Goal: Information Seeking & Learning: Compare options

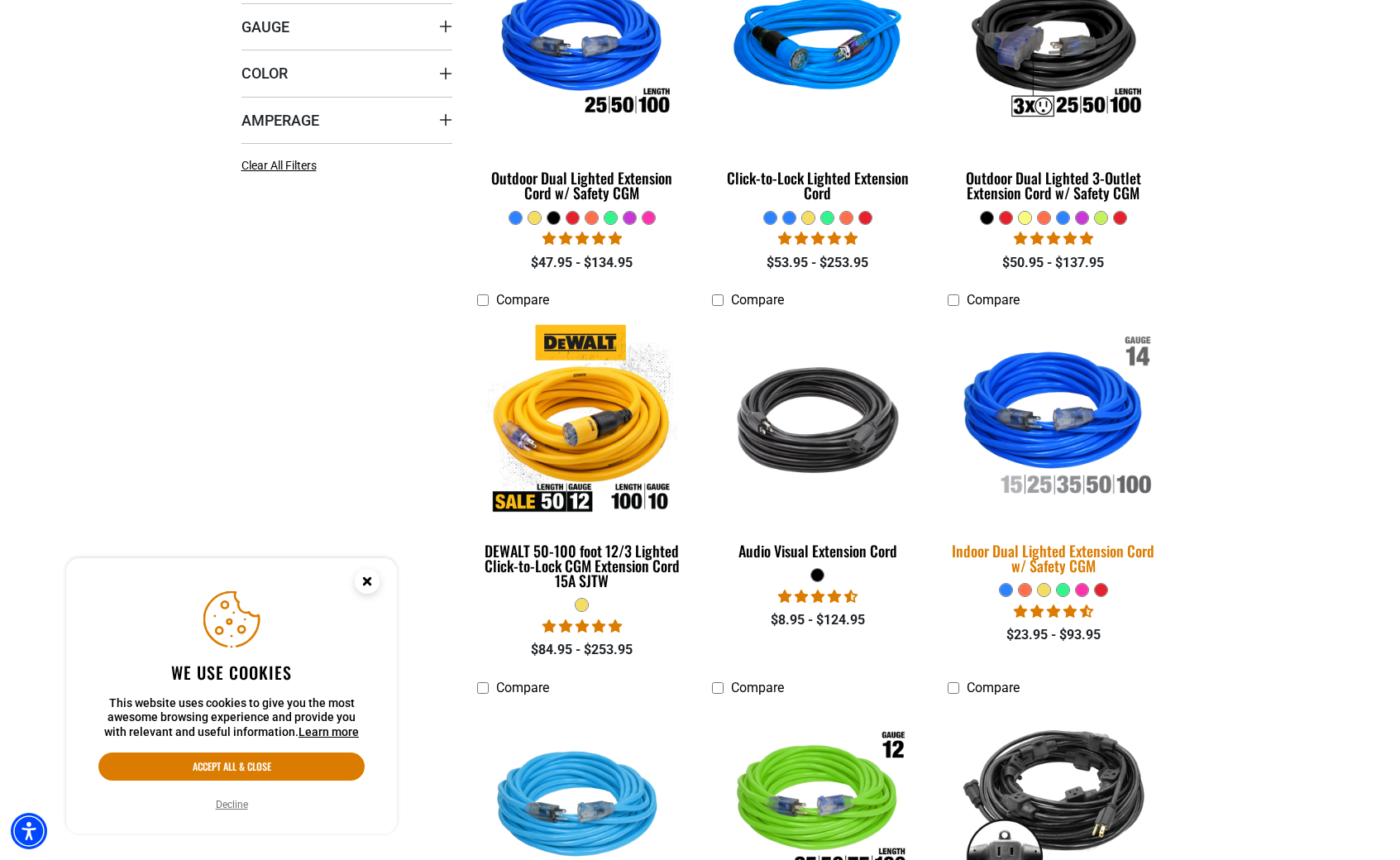
scroll to position [561, 0]
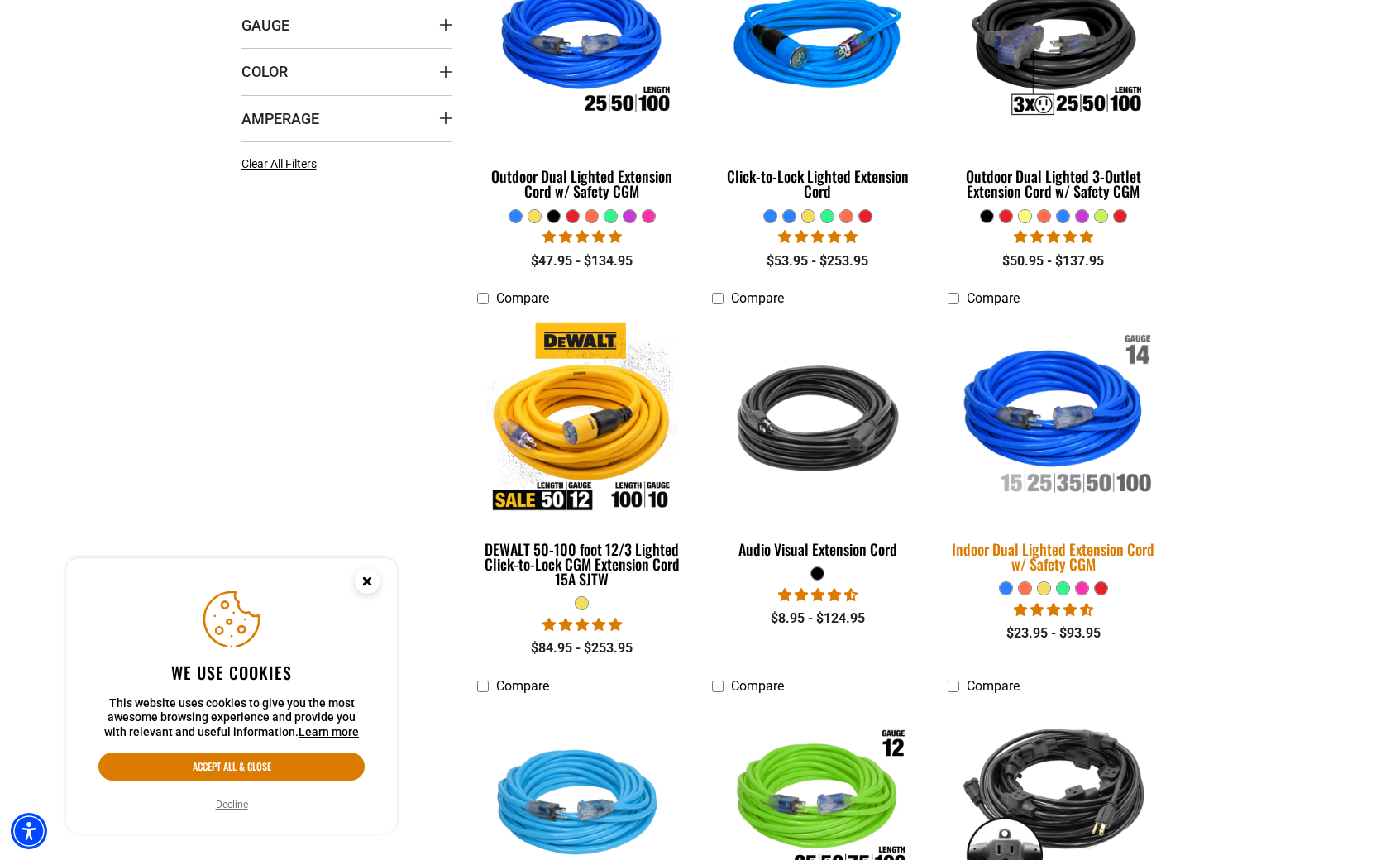
click at [1097, 524] on img at bounding box center [1053, 418] width 232 height 211
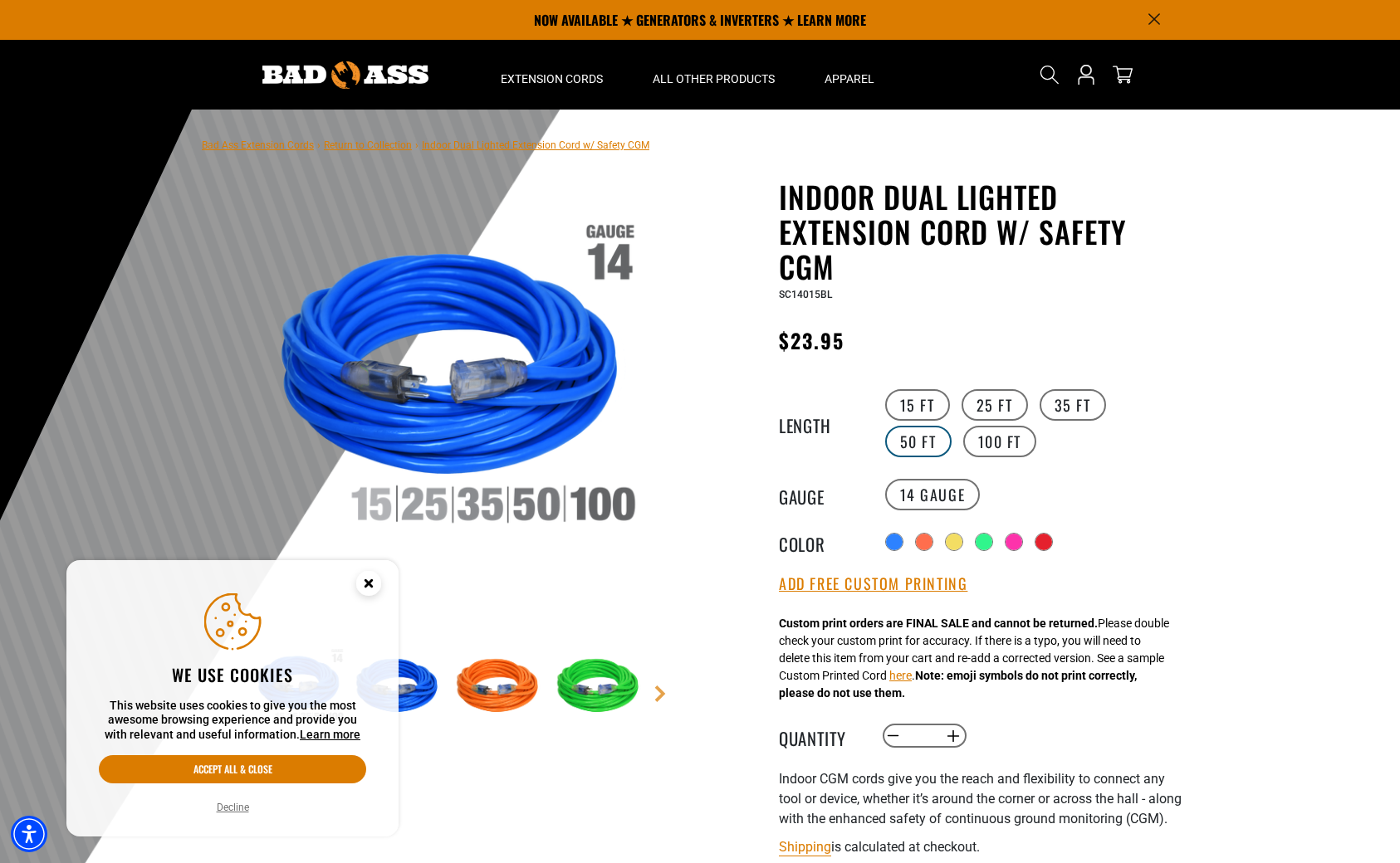
click at [951, 457] on label "50 FT" at bounding box center [918, 442] width 66 height 32
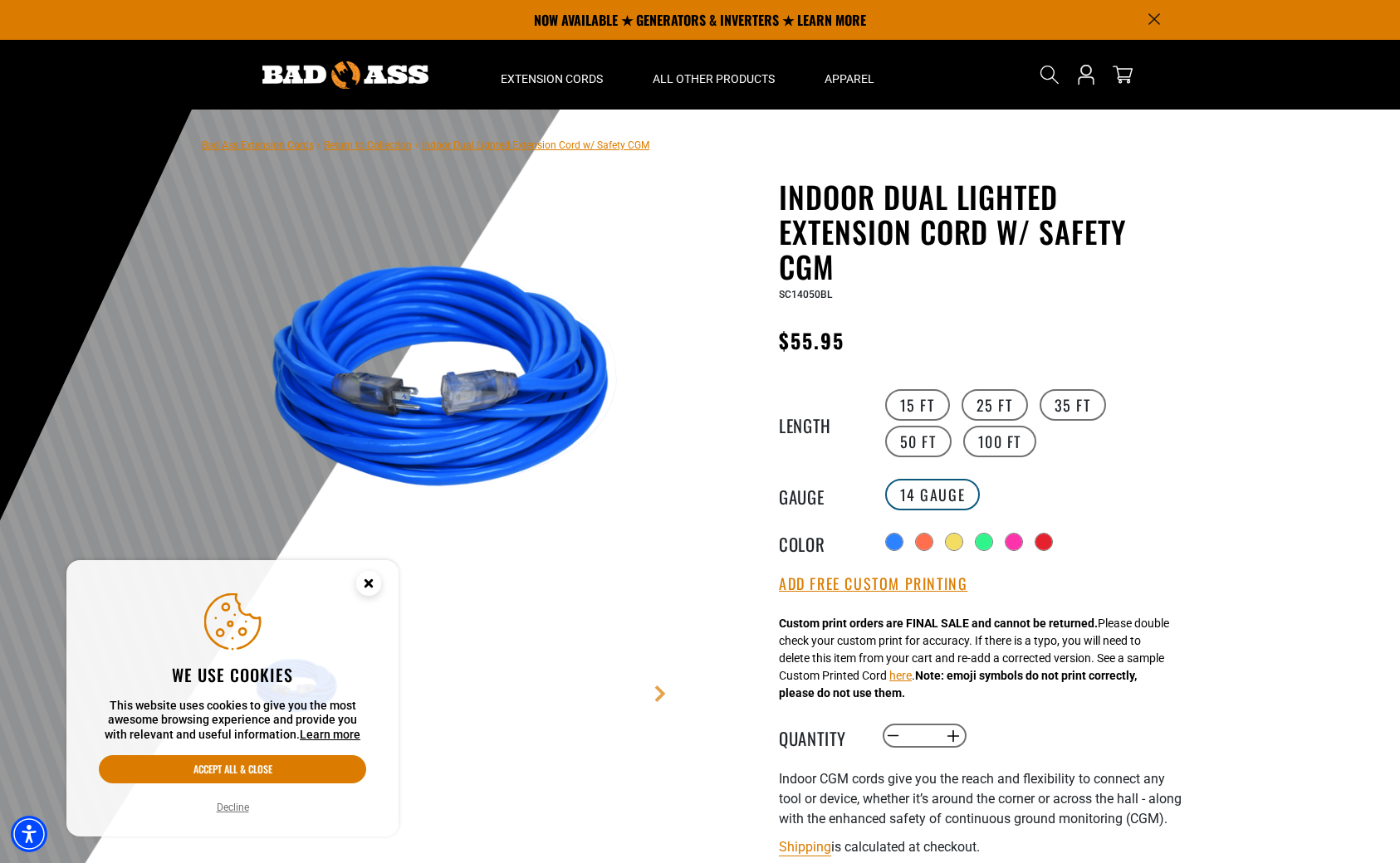
click at [957, 511] on label "14 Gauge" at bounding box center [933, 495] width 96 height 32
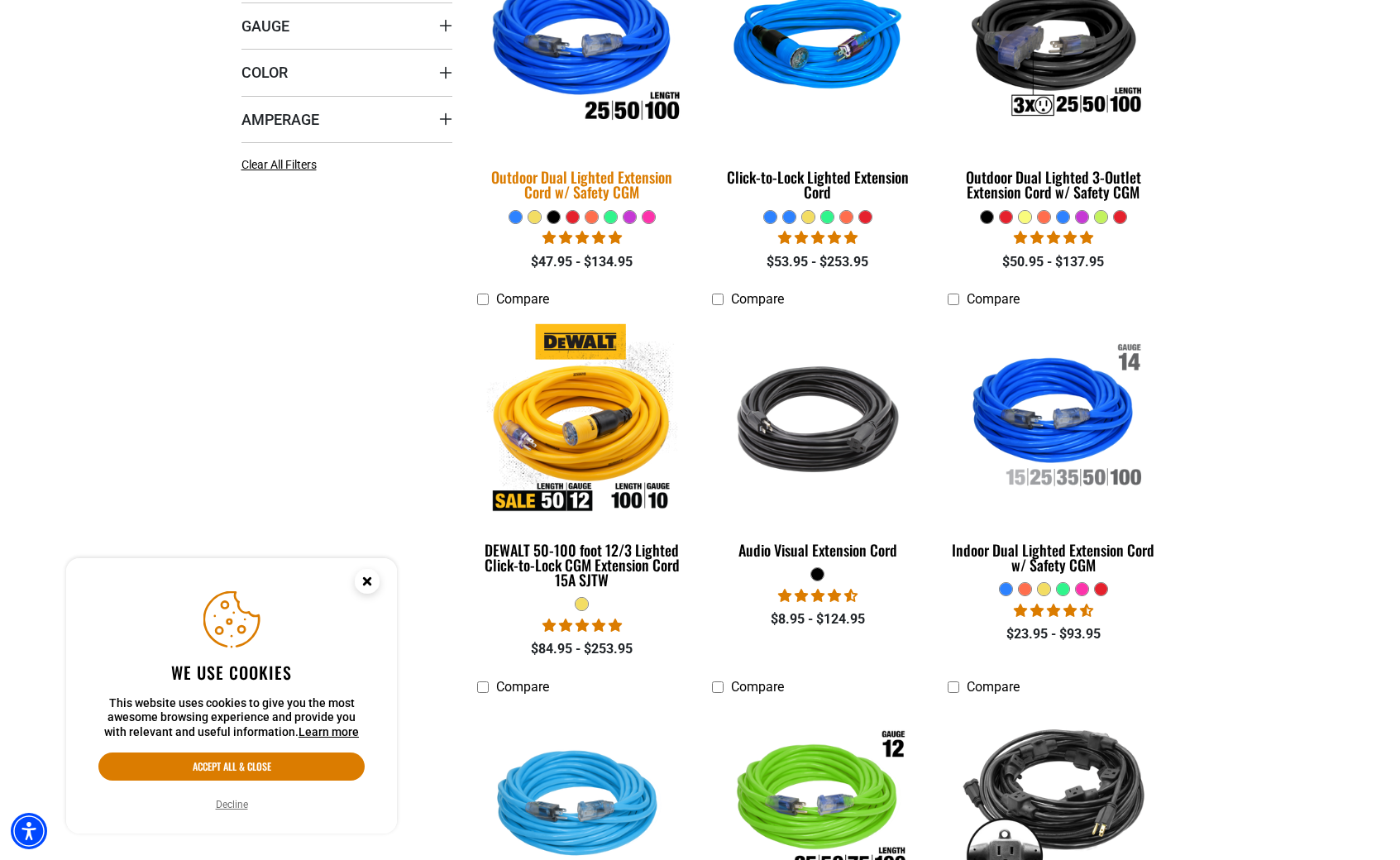
click at [555, 200] on div "Outdoor Dual Lighted Extension Cord w/ Safety CGM" at bounding box center [583, 185] width 211 height 30
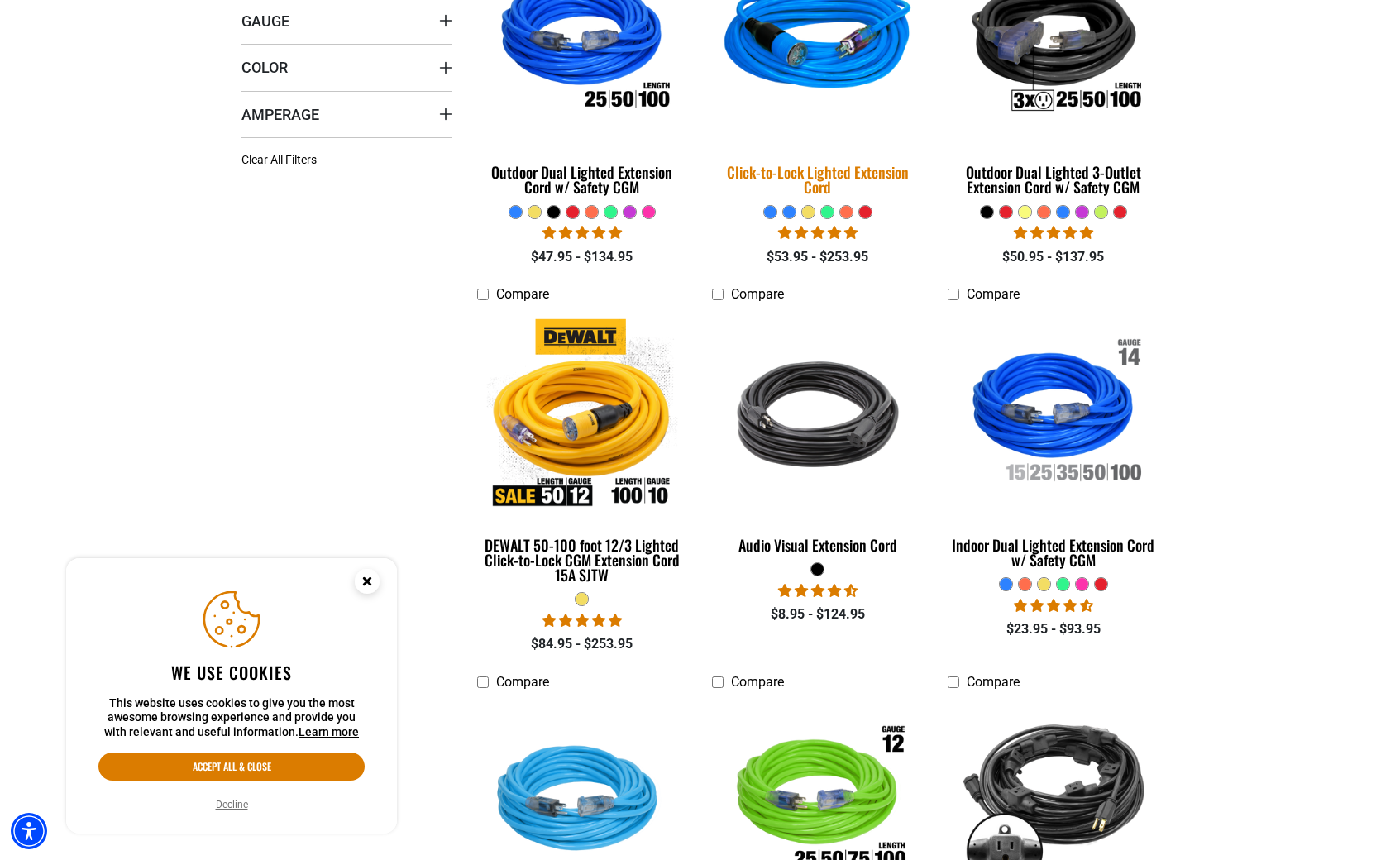
click at [825, 195] on div "Click-to-Lock Lighted Extension Cord" at bounding box center [817, 180] width 211 height 30
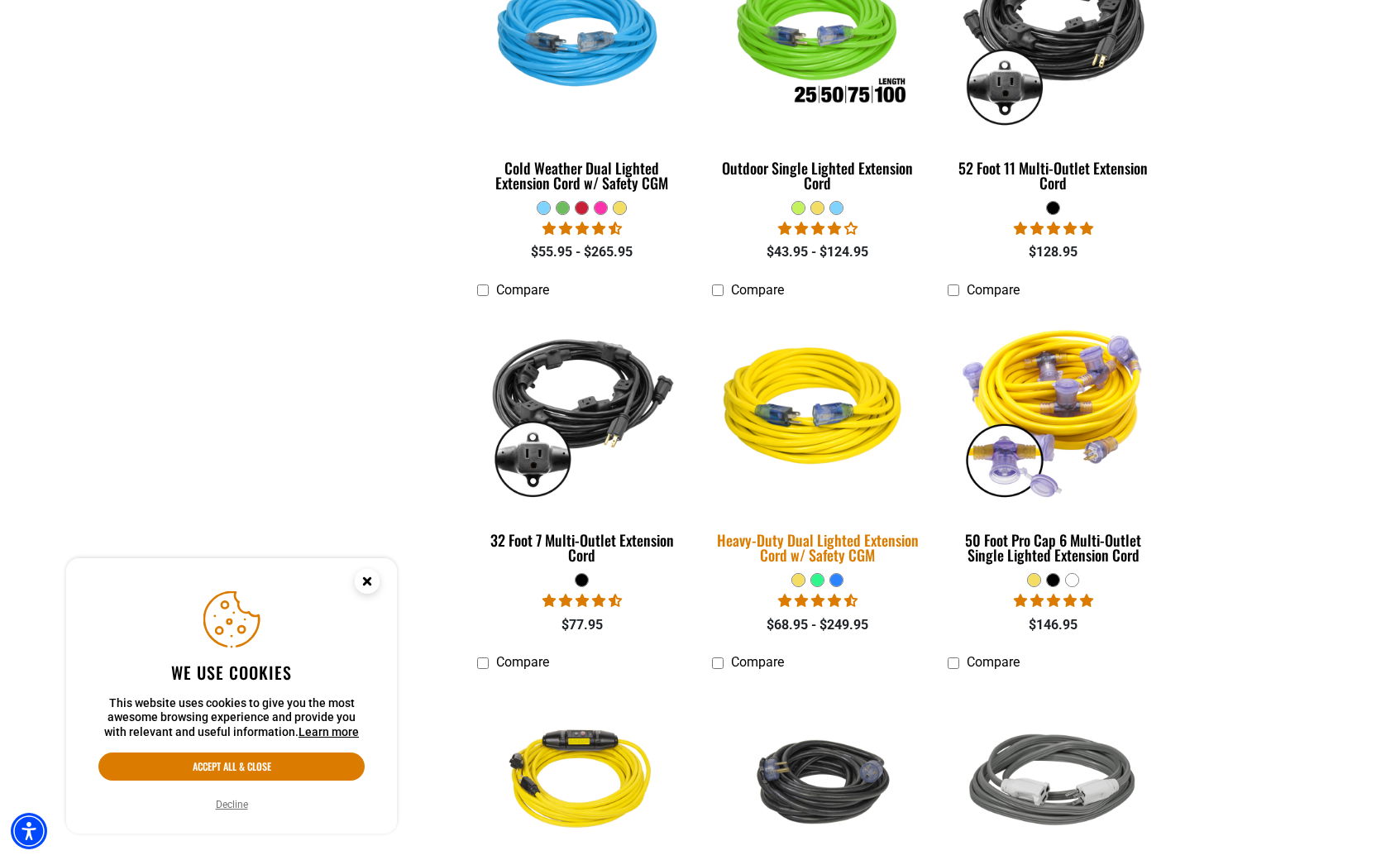
scroll to position [1333, 0]
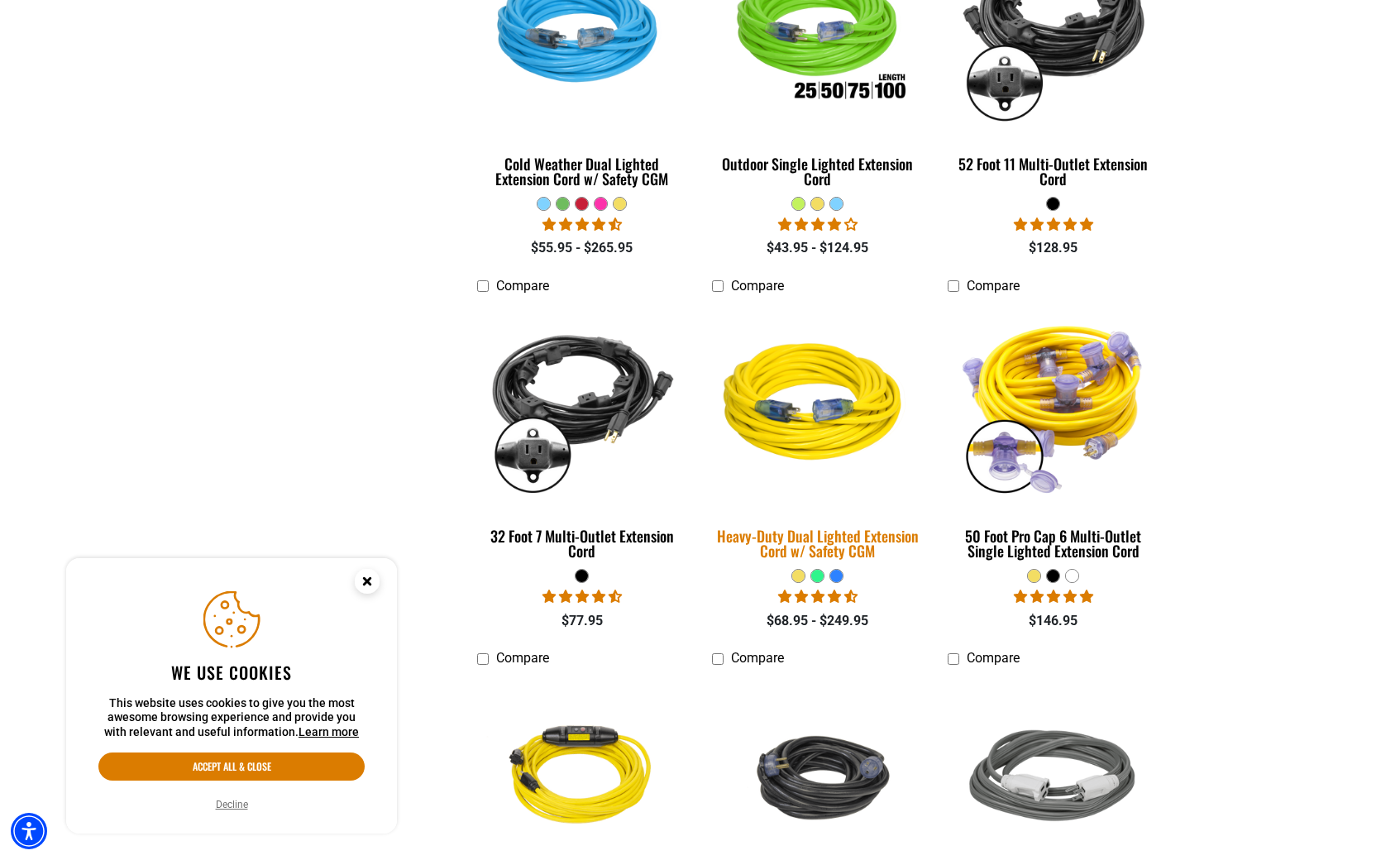
click at [826, 504] on img at bounding box center [817, 405] width 232 height 211
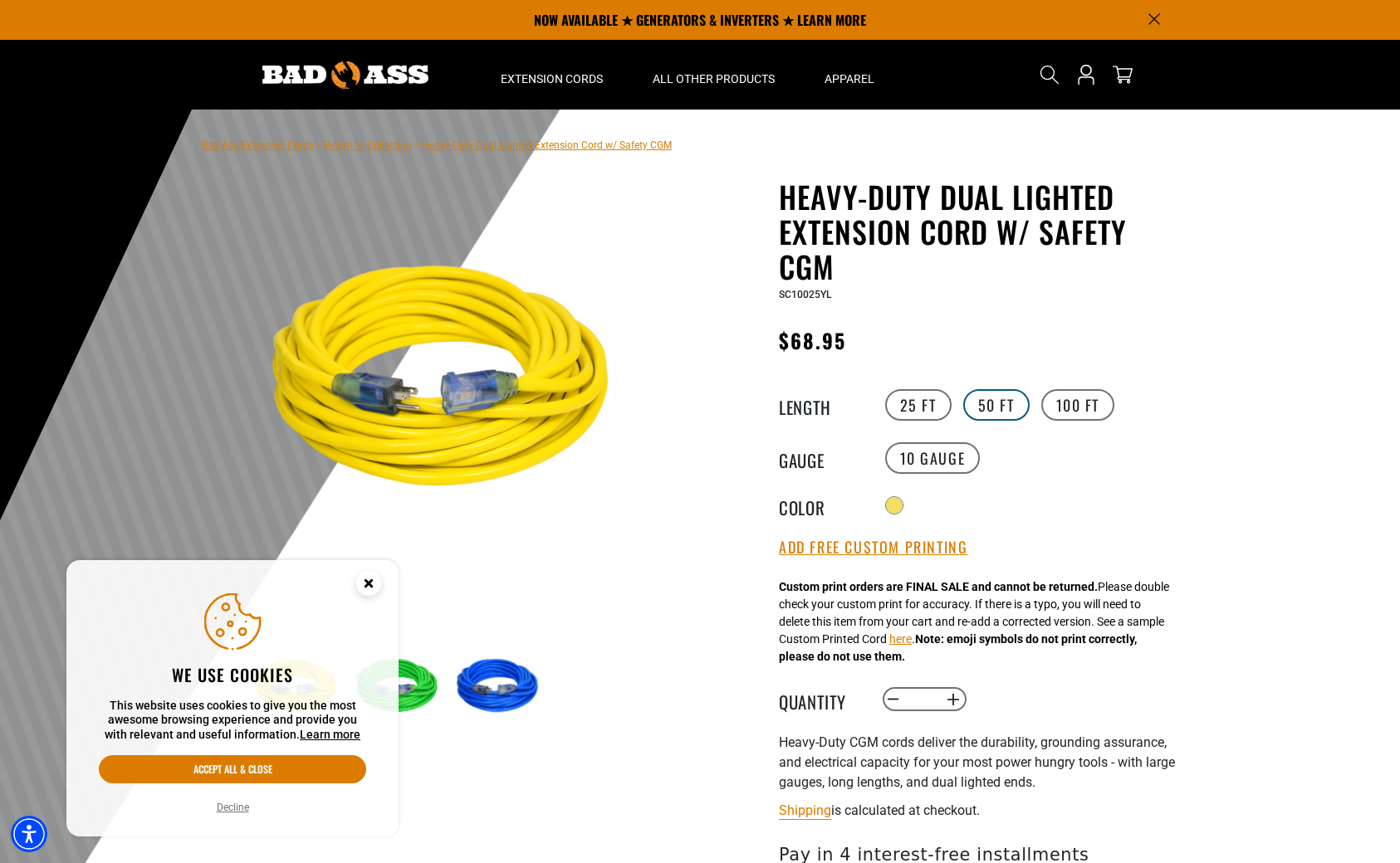
click at [989, 421] on label "50 FT" at bounding box center [996, 405] width 66 height 32
